Goal: Find specific page/section: Find specific page/section

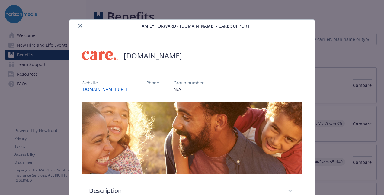
scroll to position [1260, 0]
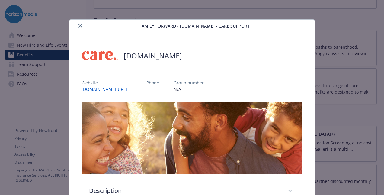
click at [80, 24] on icon "close" at bounding box center [81, 26] width 4 height 4
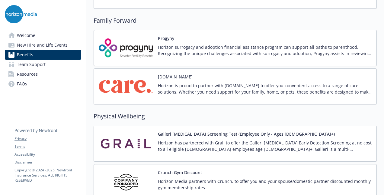
click at [63, 58] on link "Benefits" at bounding box center [43, 55] width 76 height 10
click at [67, 54] on link "Benefits" at bounding box center [43, 55] width 76 height 10
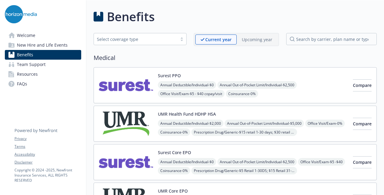
click at [64, 53] on link "Benefits" at bounding box center [43, 55] width 76 height 10
